Goal: Communication & Community: Connect with others

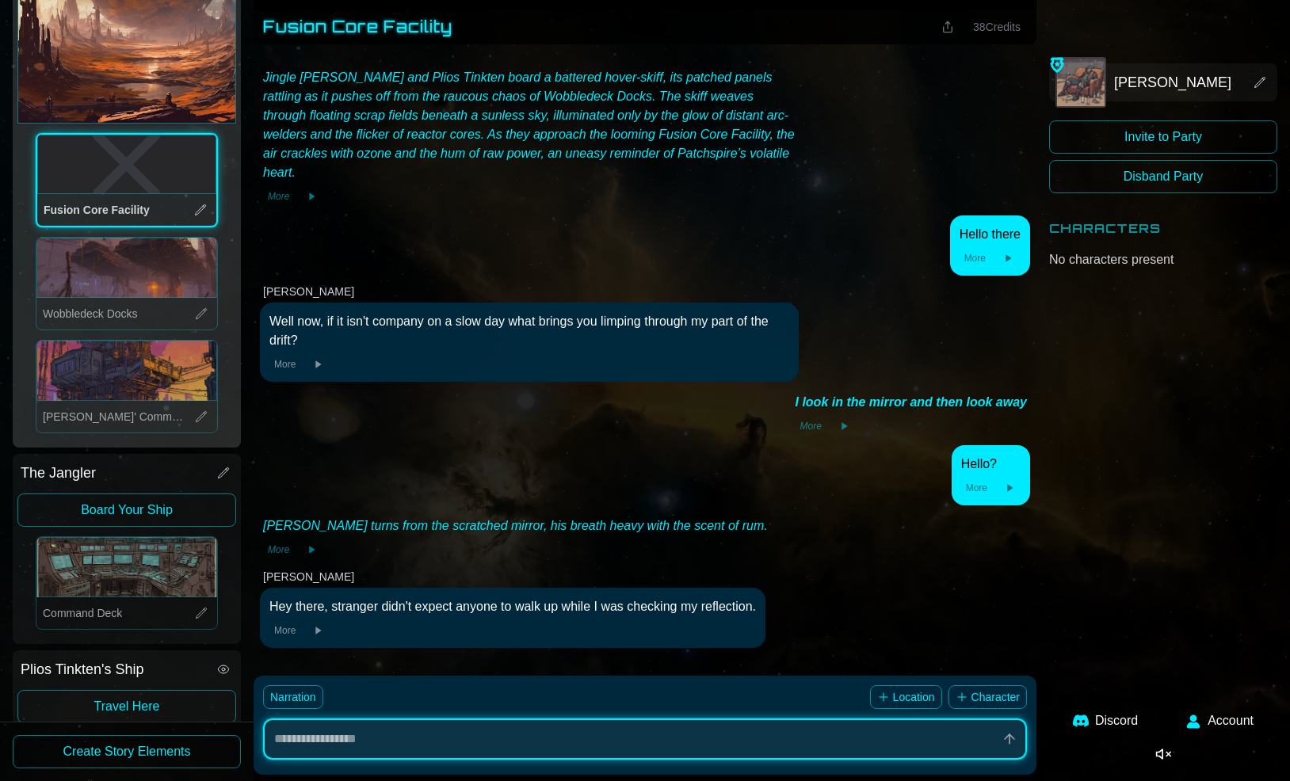
scroll to position [294, 0]
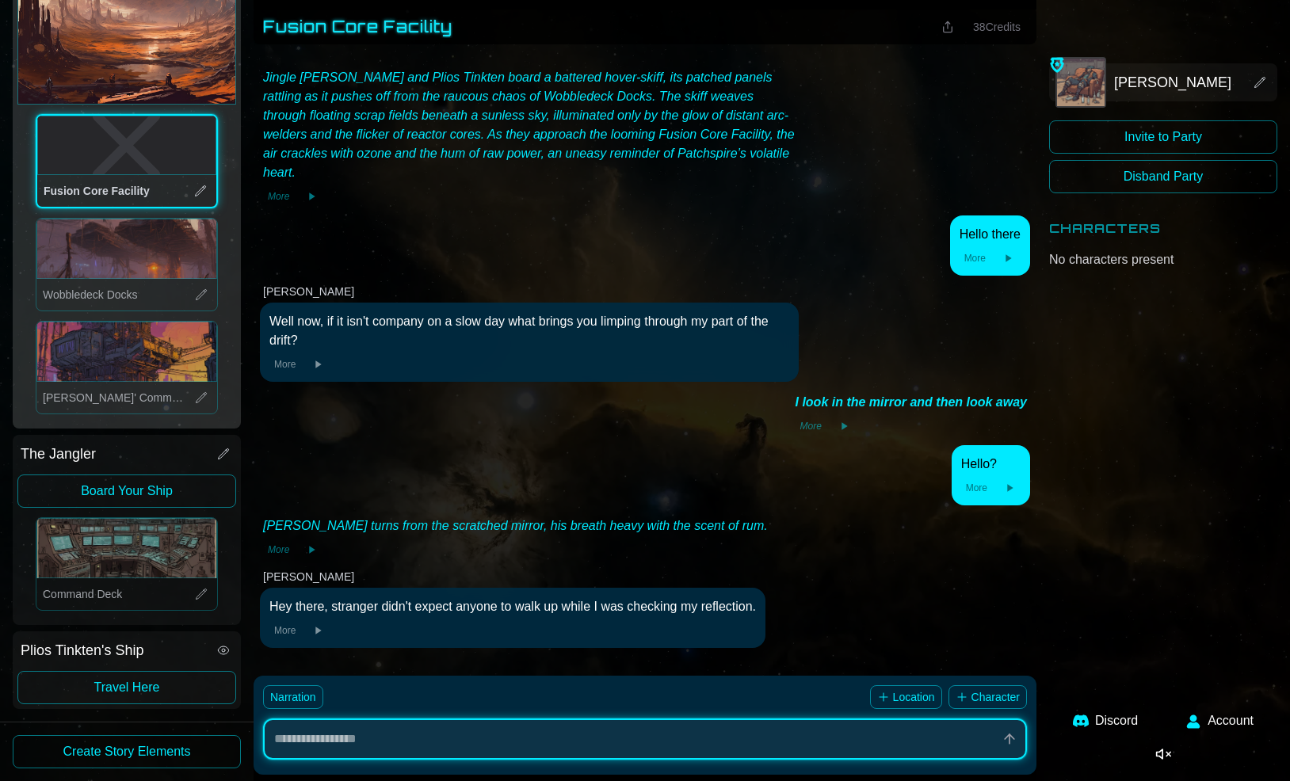
type textarea "*"
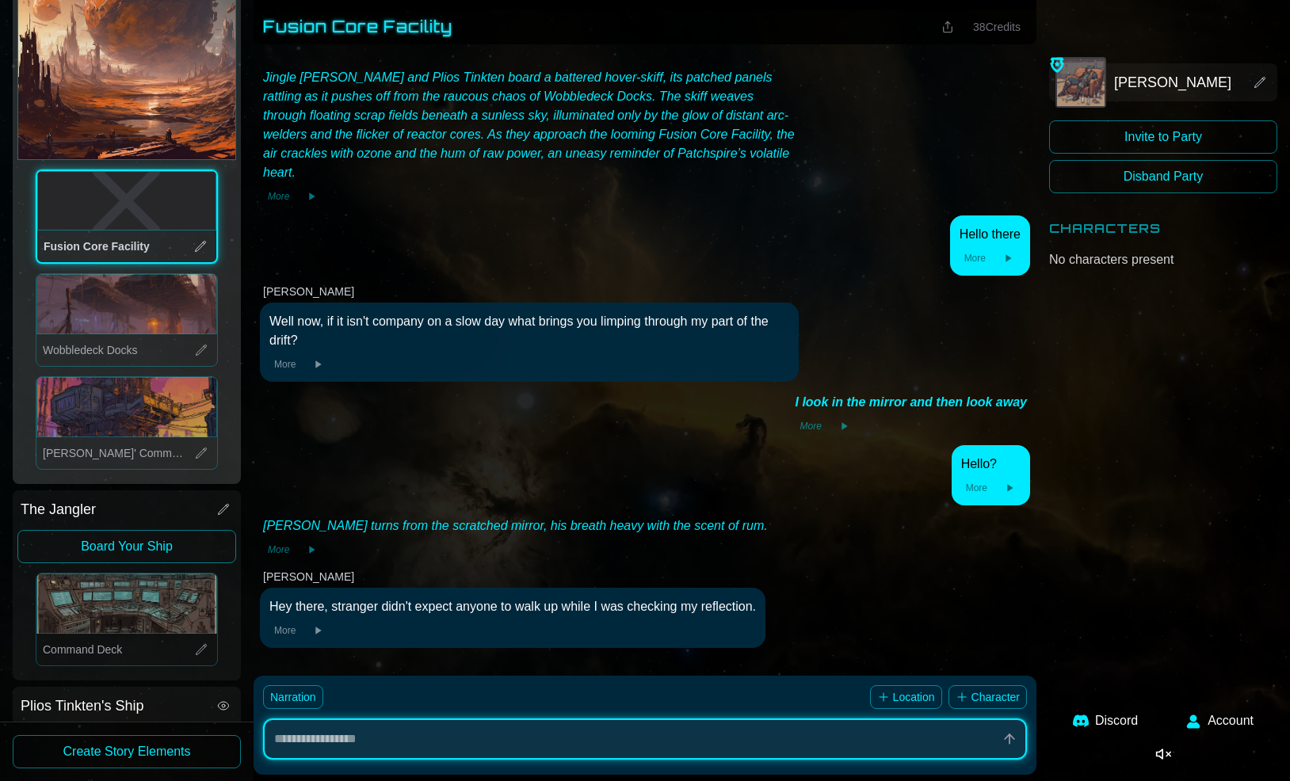
scroll to position [294, 0]
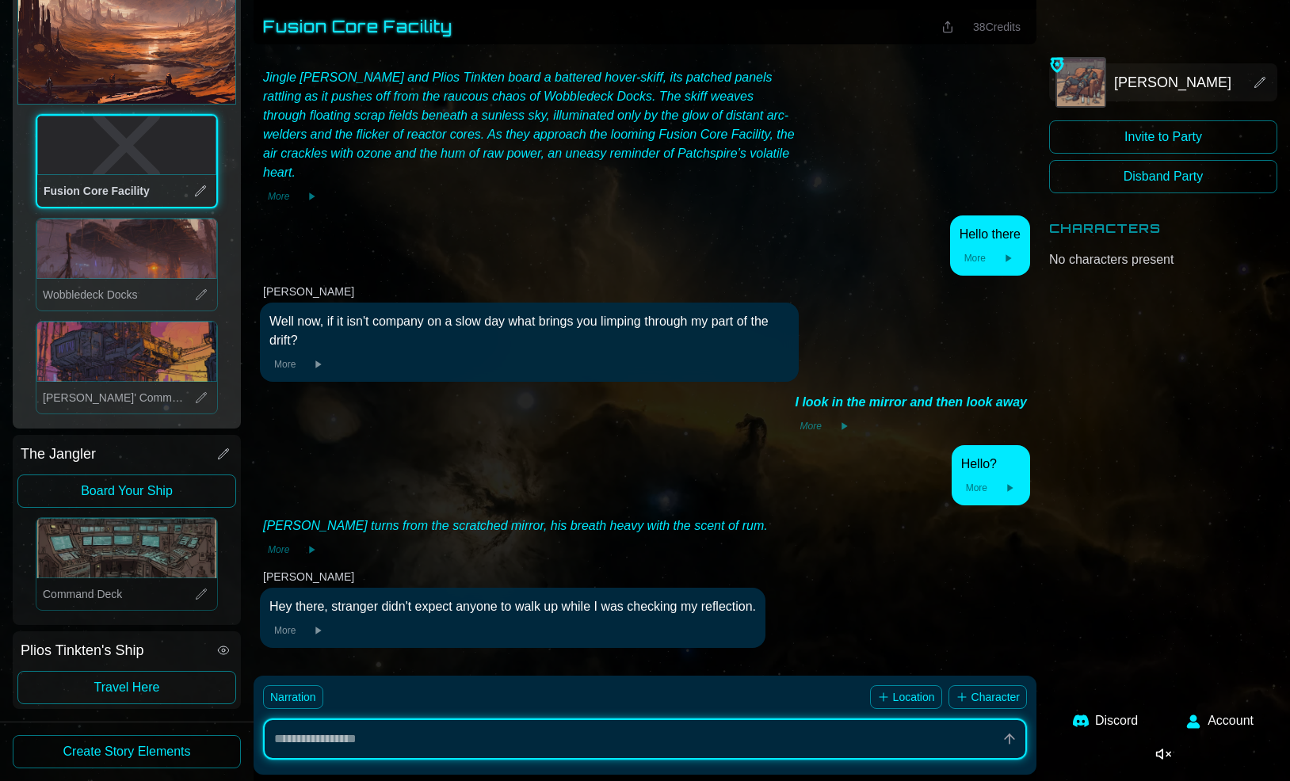
click at [223, 455] on icon at bounding box center [224, 454] width 10 height 10
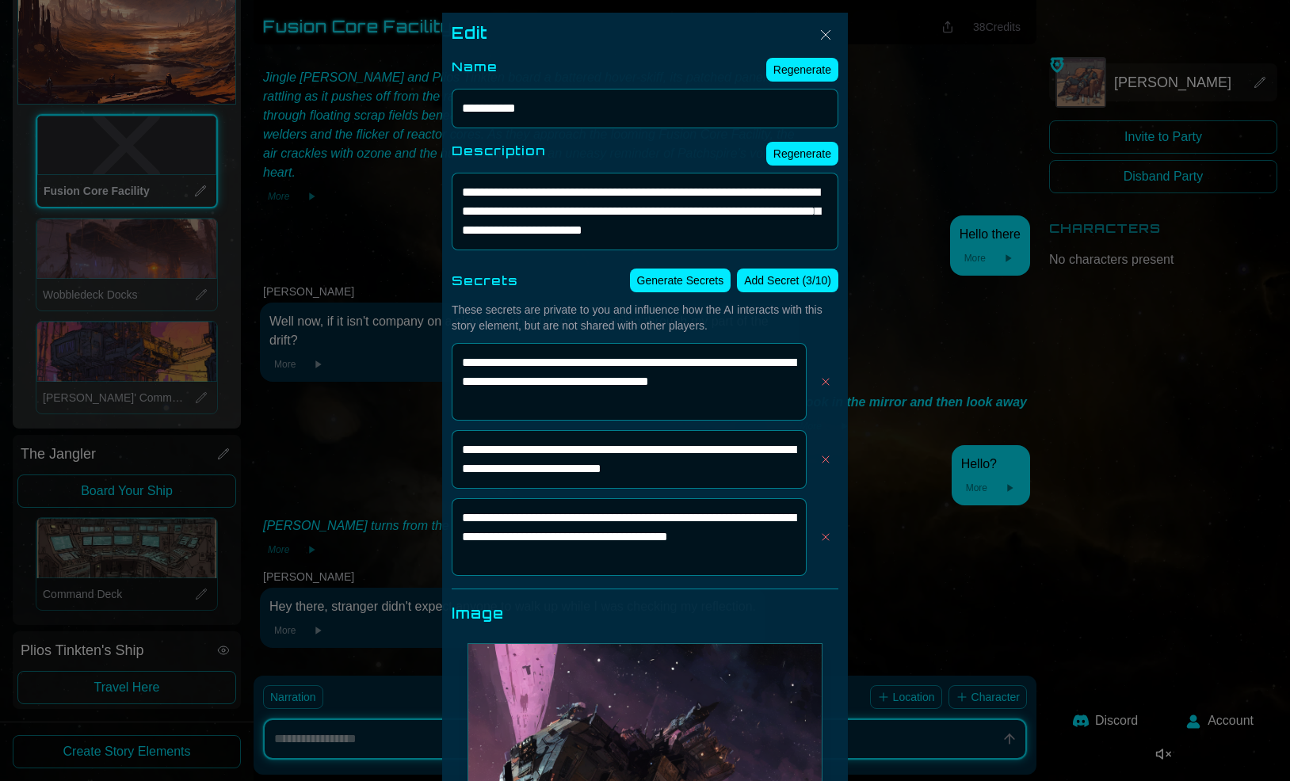
click at [185, 459] on div at bounding box center [645, 390] width 1290 height 781
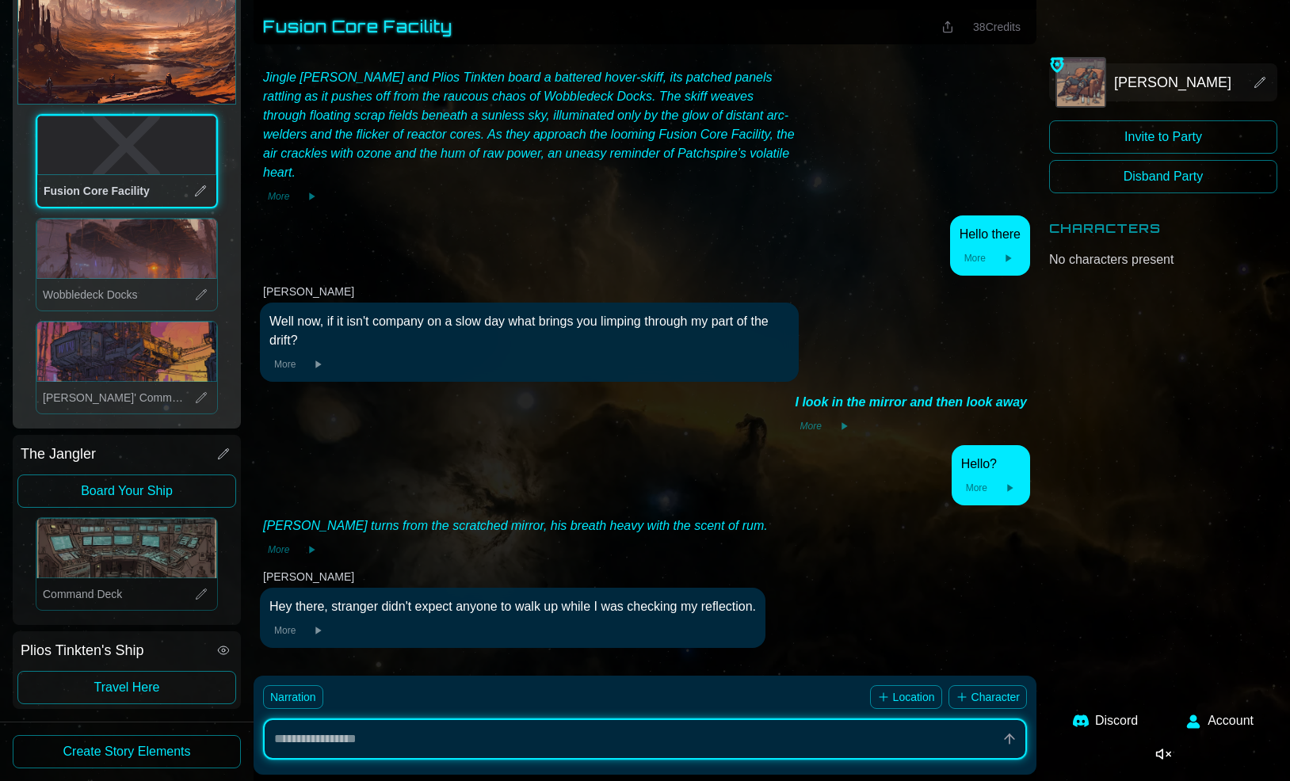
click at [1090, 136] on button "Invite to Party" at bounding box center [1163, 136] width 228 height 33
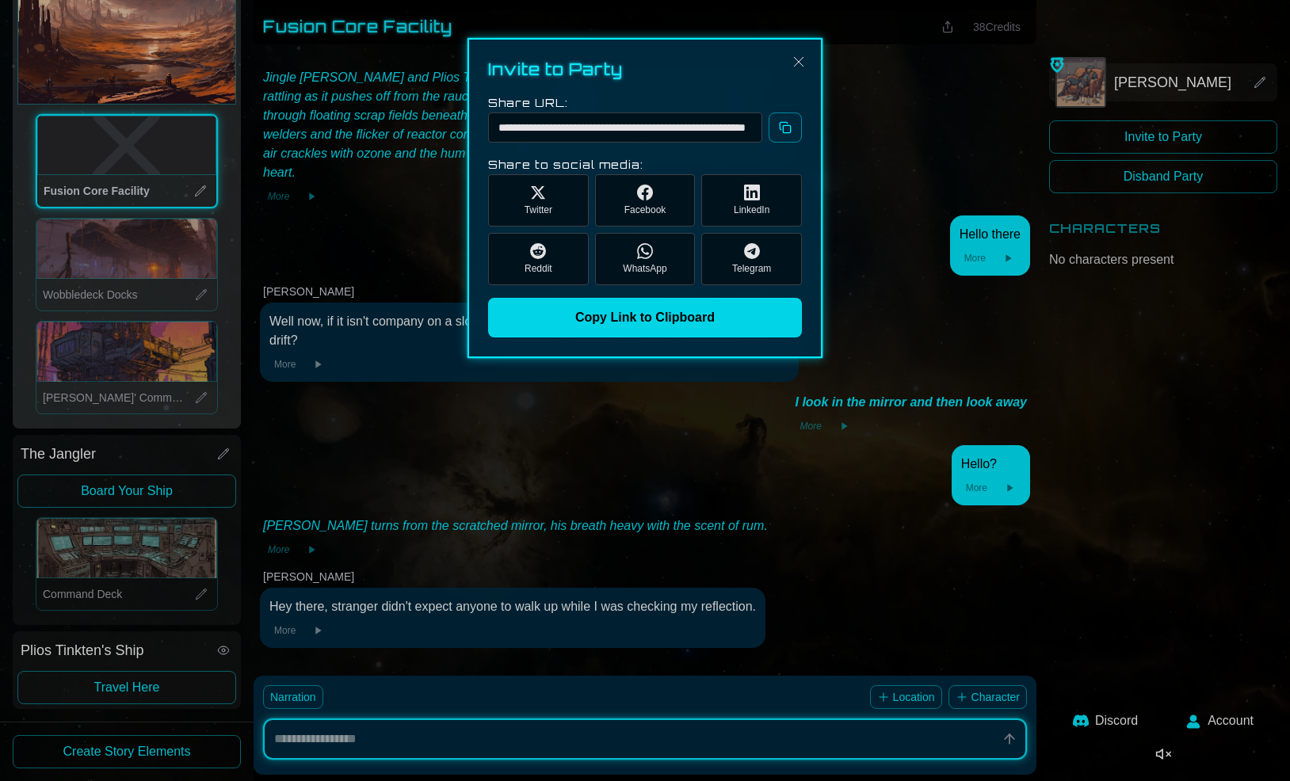
click at [735, 316] on button "Copy Link to Clipboard" at bounding box center [645, 318] width 314 height 40
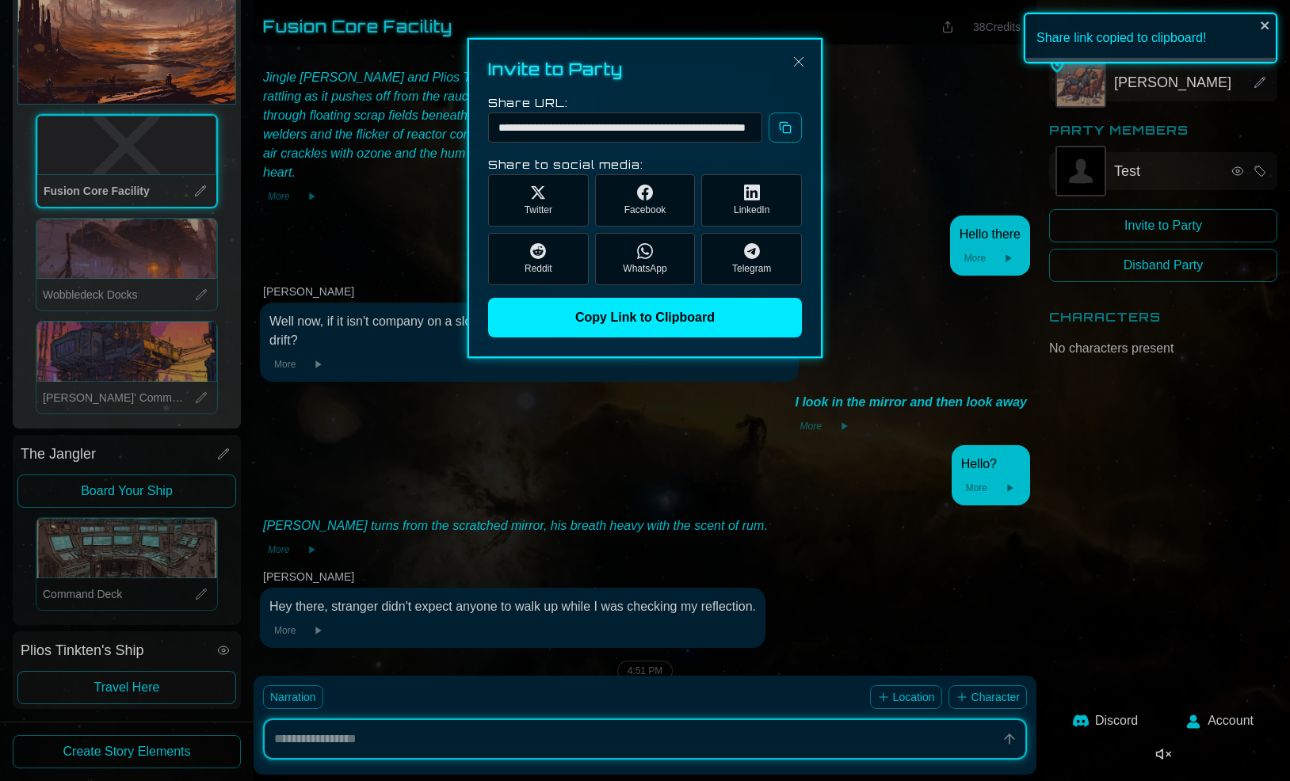
type textarea "*"
